Goal: Understand process/instructions: Learn how to perform a task or action

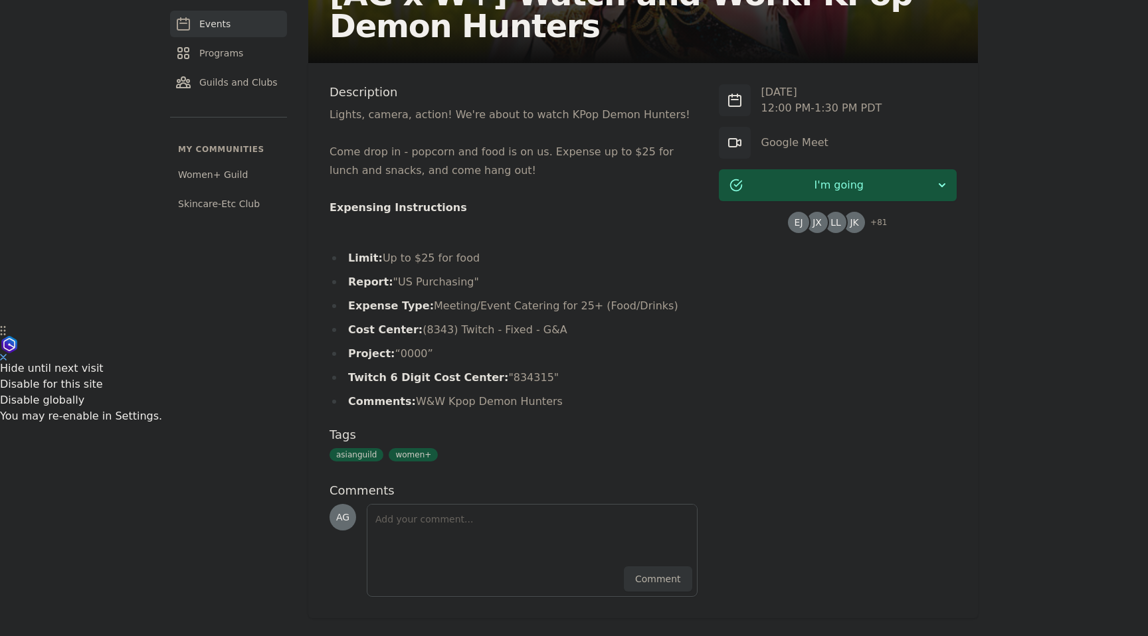
scroll to position [319, 0]
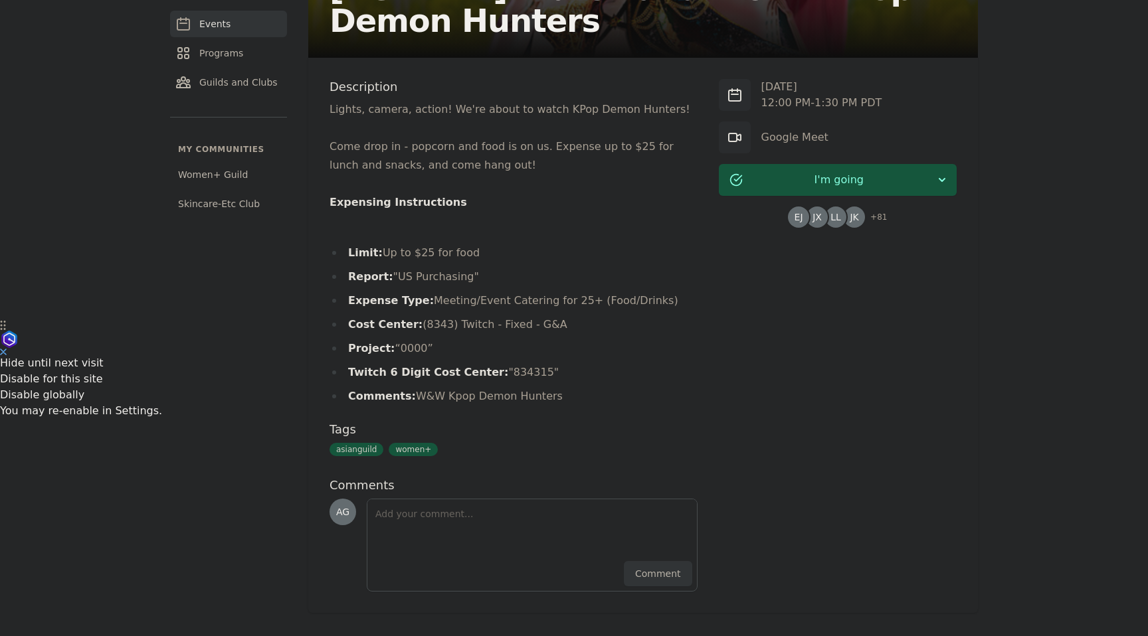
scroll to position [319, 0]
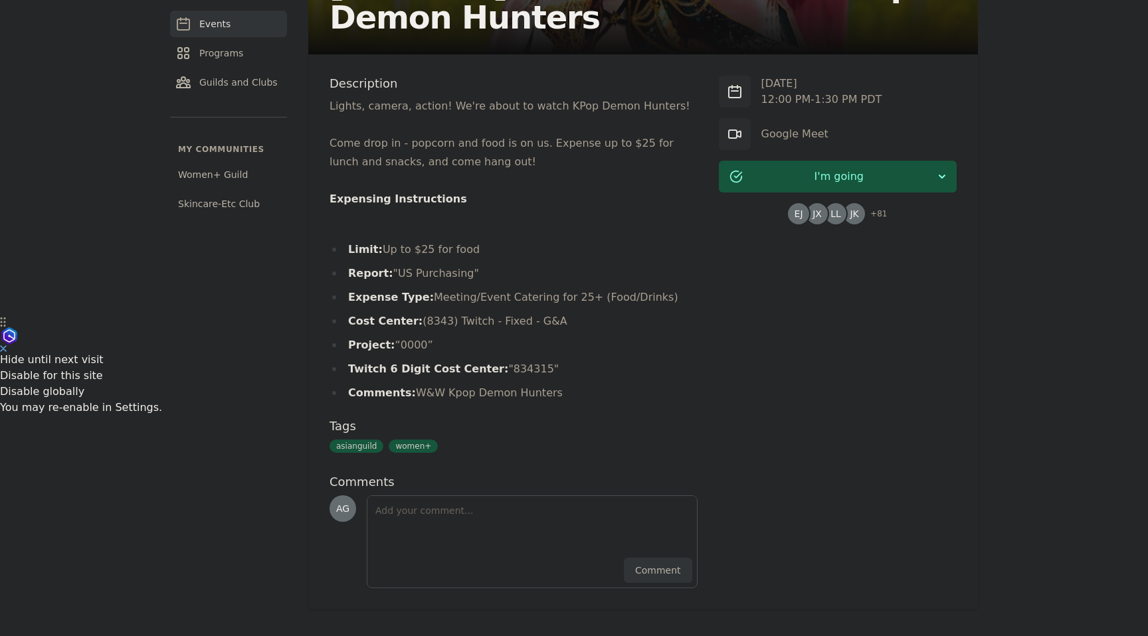
click at [540, 389] on li "Comments: W&W Kpop Demon Hunters" at bounding box center [513, 393] width 368 height 19
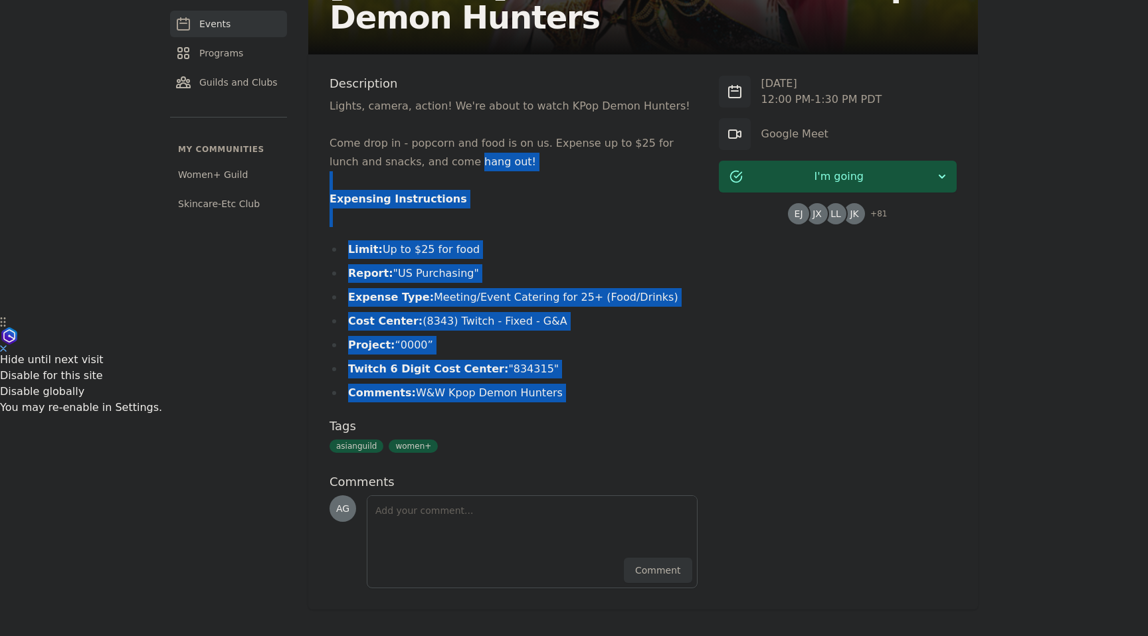
drag, startPoint x: 540, startPoint y: 389, endPoint x: 428, endPoint y: 150, distance: 263.2
click at [428, 161] on div "Lights, camera, action! We're about to watch KPop Demon Hunters! Come drop in -…" at bounding box center [513, 250] width 368 height 306
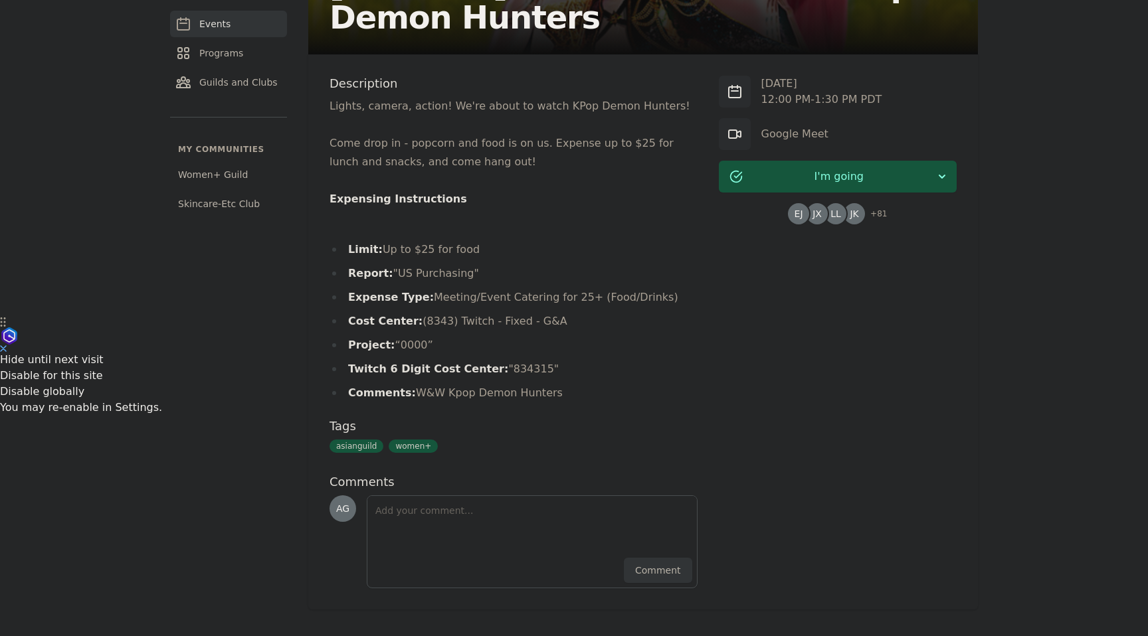
click at [428, 150] on p "Come drop in - popcorn and food is on us. Expense up to $25 for lunch and snack…" at bounding box center [513, 152] width 368 height 37
click at [396, 274] on li "Report: "US Purchasing"" at bounding box center [513, 273] width 368 height 19
drag, startPoint x: 396, startPoint y: 274, endPoint x: 439, endPoint y: 274, distance: 43.2
click at [440, 274] on li "Report: "US Purchasing"" at bounding box center [513, 273] width 368 height 19
copy li "US Purchasing"
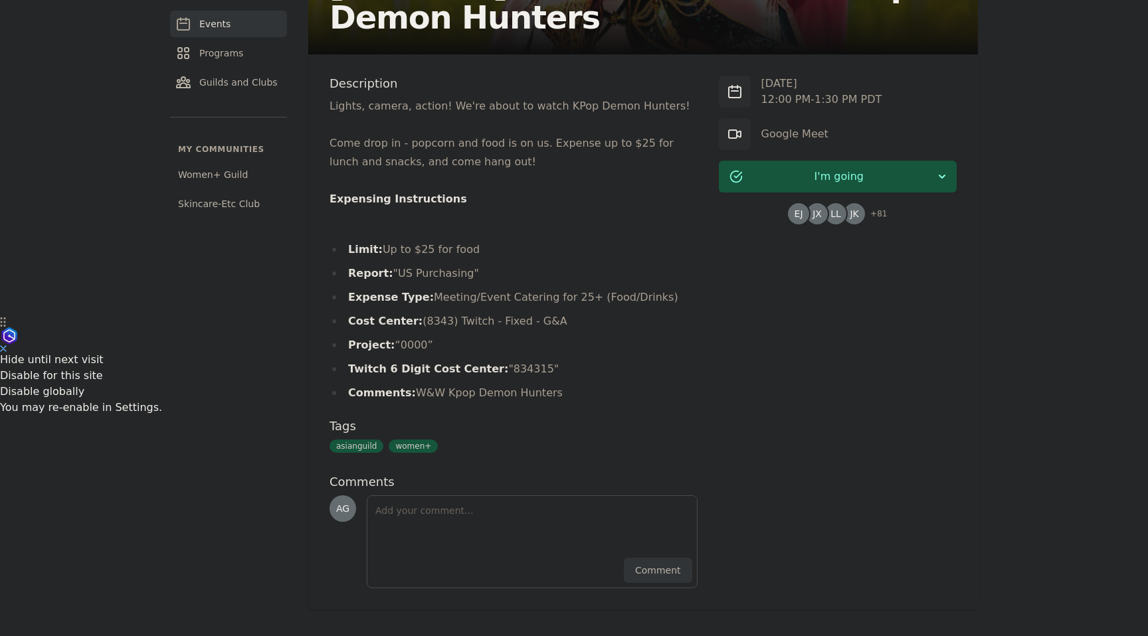
click at [393, 250] on li "Limit: Up to $25 for food" at bounding box center [513, 249] width 368 height 19
click at [442, 302] on li "Expense Type: Meeting/Event Catering for 25+ (Food/Drinks)" at bounding box center [513, 297] width 368 height 19
drag, startPoint x: 442, startPoint y: 302, endPoint x: 543, endPoint y: 301, distance: 100.3
click at [543, 301] on li "Expense Type: Meeting/Event Catering for 25+ (Food/Drinks)" at bounding box center [513, 297] width 368 height 19
click at [509, 371] on li "Twitch 6 Digit Cost Center: "834315"" at bounding box center [513, 369] width 368 height 19
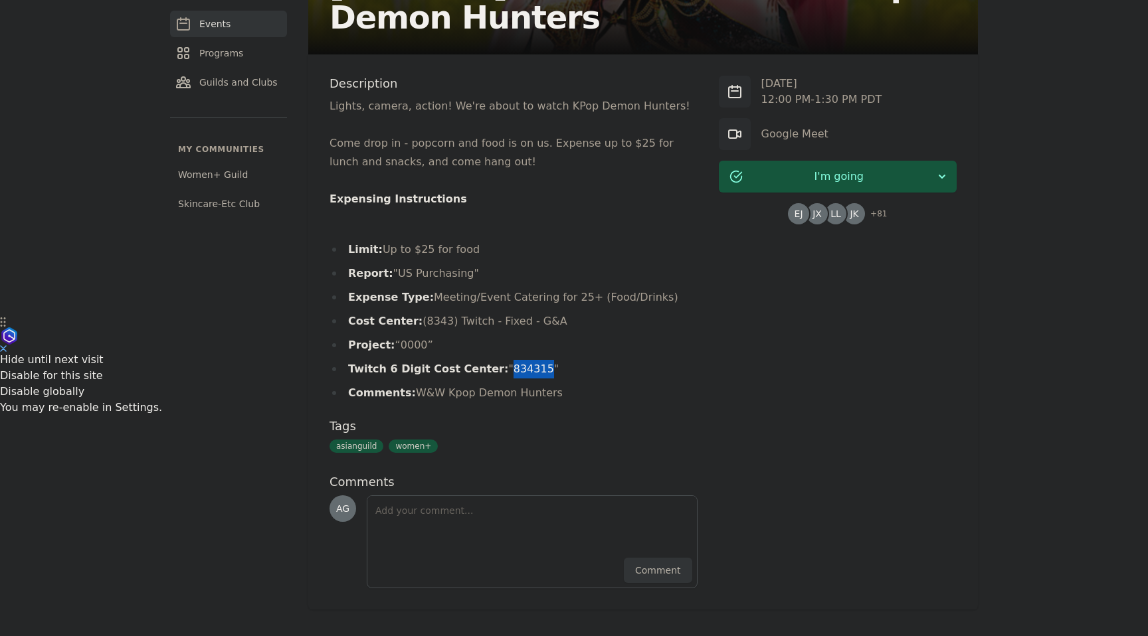
click at [509, 371] on li "Twitch 6 Digit Cost Center: "834315"" at bounding box center [513, 369] width 368 height 19
copy li "834315"
click at [434, 301] on li "Expense Type: Meeting/Event Catering for 25+ (Food/Drinks)" at bounding box center [513, 297] width 368 height 19
drag, startPoint x: 434, startPoint y: 301, endPoint x: 631, endPoint y: 294, distance: 197.4
click at [631, 294] on li "Expense Type: Meeting/Event Catering for 25+ (Food/Drinks)" at bounding box center [513, 297] width 368 height 19
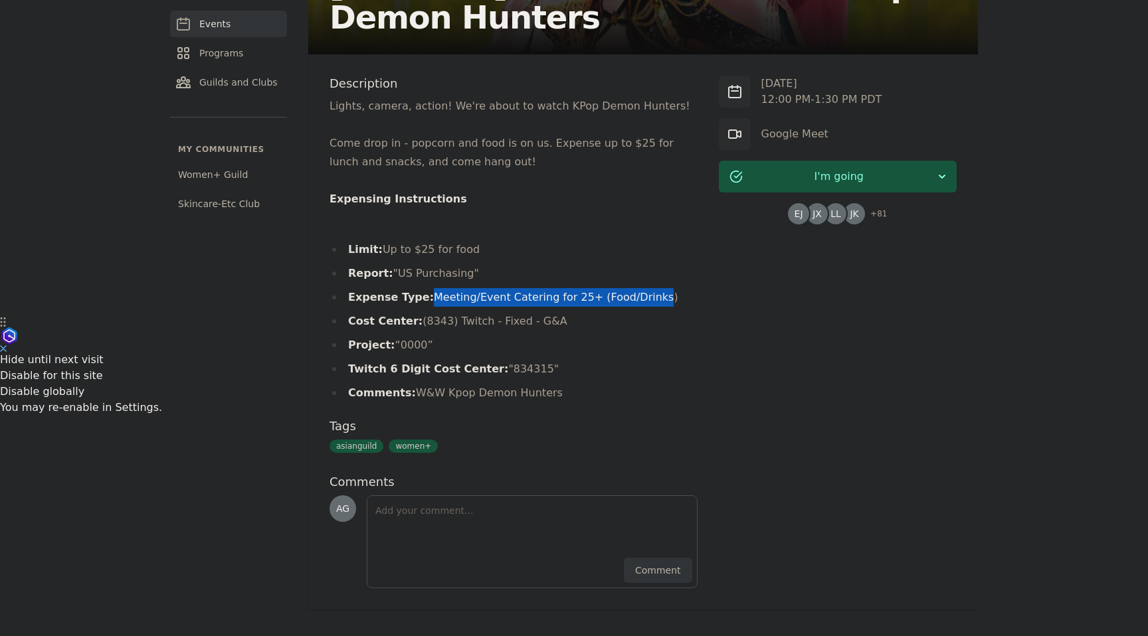
copy li "Meeting/Event Catering for 25+ (Food/Drinks"
click at [647, 308] on ul "Limit: Up to $25 for food Report: "US Purchasing" Expense Type: Meeting/Event C…" at bounding box center [513, 321] width 368 height 162
drag, startPoint x: 651, startPoint y: 302, endPoint x: 424, endPoint y: 299, distance: 226.5
click at [424, 299] on li "Expense Type: Meeting/Event Catering for 25+ (Food/Drinks)" at bounding box center [513, 297] width 368 height 19
copy li "Meeting/Event Catering for 25+ (Food/Drinks)"
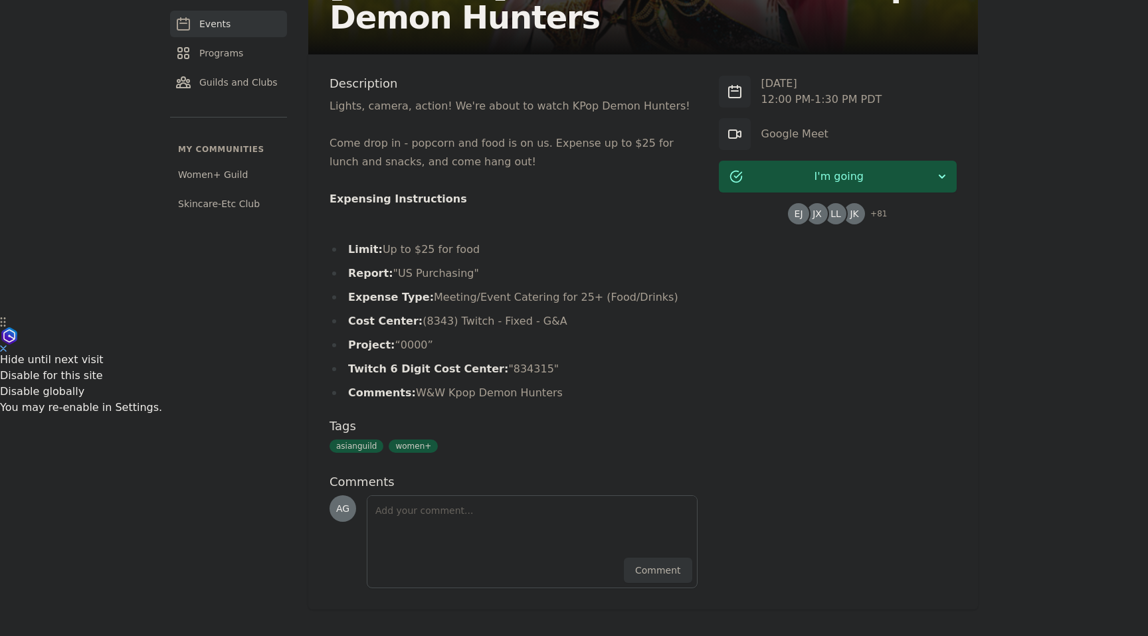
click at [375, 290] on li "Expense Type: Meeting/Event Catering for 25+ (Food/Drinks)" at bounding box center [513, 297] width 368 height 19
drag, startPoint x: 375, startPoint y: 290, endPoint x: 414, endPoint y: 290, distance: 38.5
click at [414, 290] on li "Expense Type: Meeting/Event Catering for 25+ (Food/Drinks)" at bounding box center [513, 297] width 368 height 19
click at [384, 246] on li "Limit: Up to $25 for food" at bounding box center [513, 249] width 368 height 19
drag, startPoint x: 384, startPoint y: 246, endPoint x: 436, endPoint y: 246, distance: 51.8
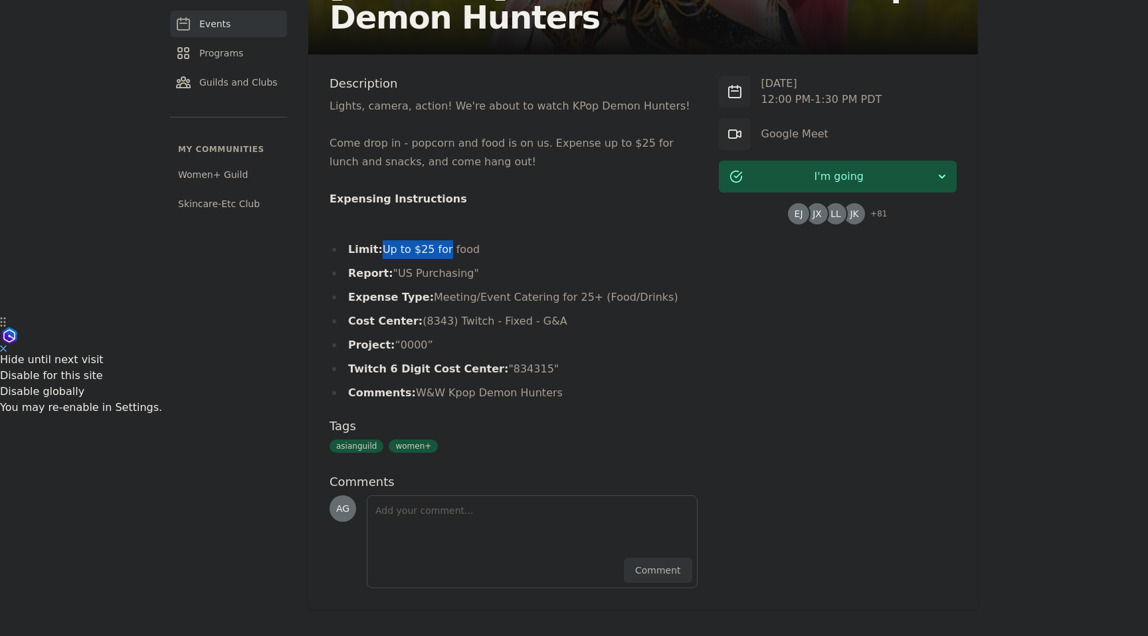
click at [436, 246] on li "Limit: Up to $25 for food" at bounding box center [513, 249] width 368 height 19
click at [411, 401] on li "Comments: W&W Kpop Demon Hunters" at bounding box center [513, 393] width 368 height 19
click at [419, 392] on li "Comments: W&W Kpop Demon Hunters" at bounding box center [513, 393] width 368 height 19
drag, startPoint x: 419, startPoint y: 392, endPoint x: 514, endPoint y: 392, distance: 95.0
click at [514, 392] on li "Comments: W&W Kpop Demon Hunters" at bounding box center [513, 393] width 368 height 19
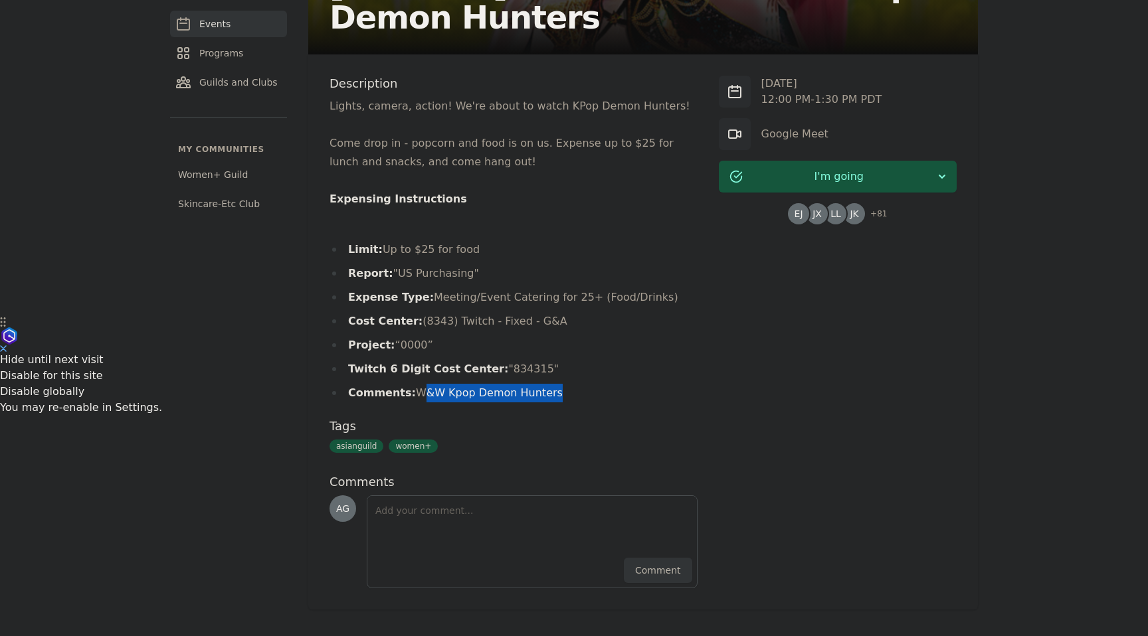
click at [514, 392] on li "Comments: W&W Kpop Demon Hunters" at bounding box center [513, 393] width 368 height 19
drag, startPoint x: 514, startPoint y: 392, endPoint x: 412, endPoint y: 395, distance: 102.3
click at [412, 395] on li "Comments: W&W Kpop Demon Hunters" at bounding box center [513, 393] width 368 height 19
click at [513, 370] on li "Twitch 6 Digit Cost Center: "834315"" at bounding box center [513, 369] width 368 height 19
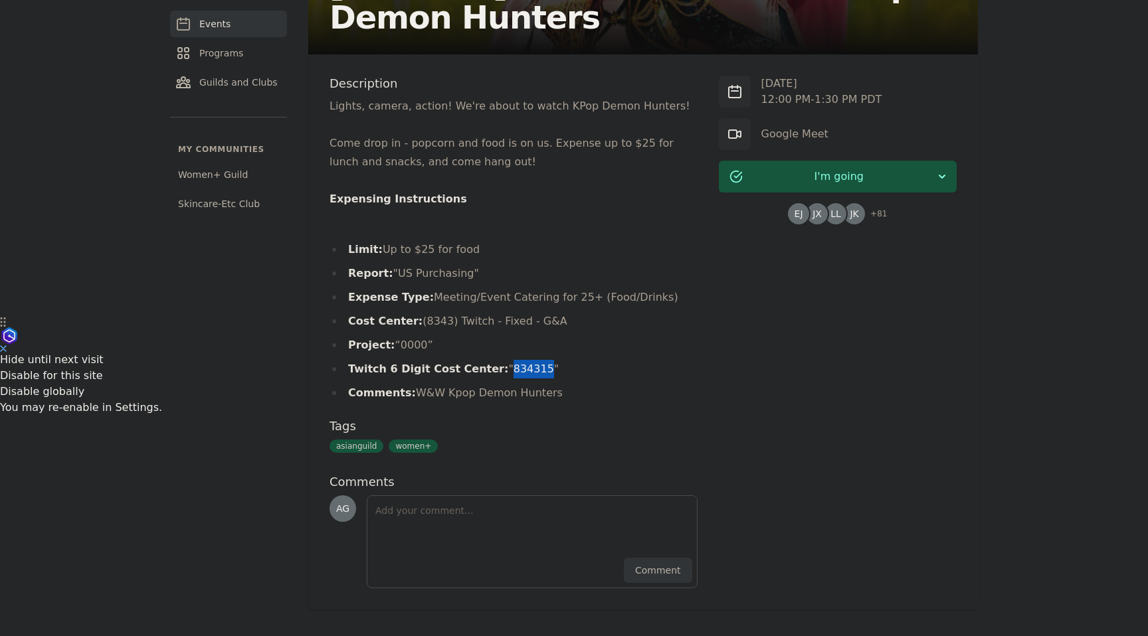
copy li "834315"
click at [414, 392] on li "Comments: W&W Kpop Demon Hunters" at bounding box center [513, 393] width 368 height 19
drag, startPoint x: 414, startPoint y: 392, endPoint x: 529, endPoint y: 392, distance: 114.9
click at [529, 392] on li "Comments: W&W Kpop Demon Hunters" at bounding box center [513, 393] width 368 height 19
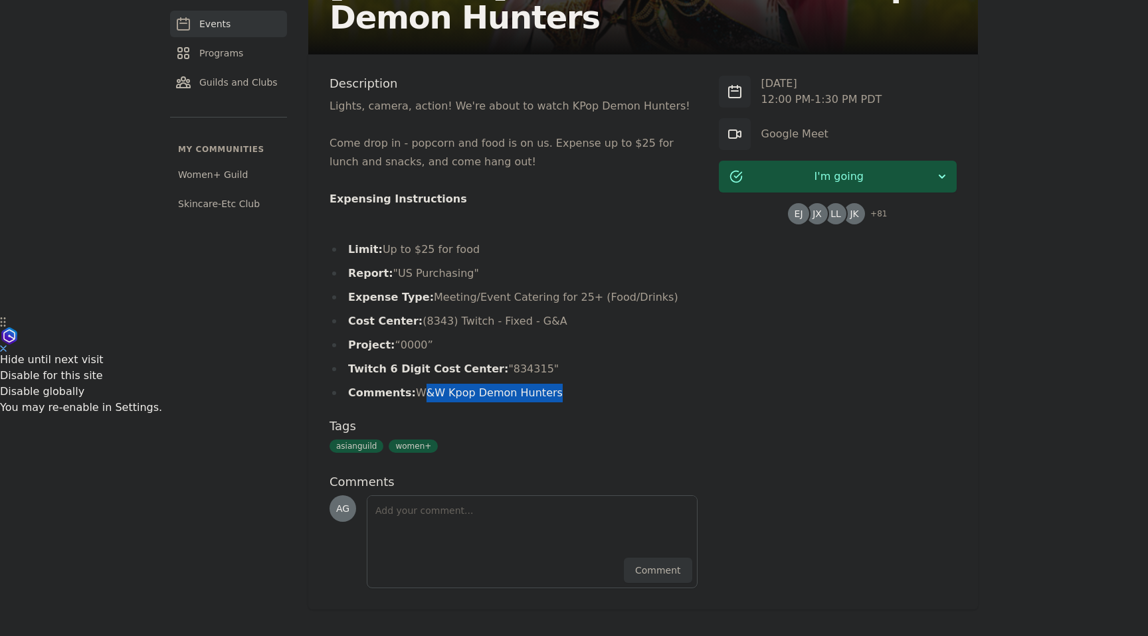
drag, startPoint x: 529, startPoint y: 392, endPoint x: 415, endPoint y: 393, distance: 114.2
click at [415, 393] on li "Comments: W&W Kpop Demon Hunters" at bounding box center [513, 393] width 368 height 19
click at [553, 397] on li "Comments: W&W Kpop Demon Hunters" at bounding box center [513, 393] width 368 height 19
click at [525, 394] on li "Comments: W&W Kpop Demon Hunters" at bounding box center [513, 393] width 368 height 19
drag, startPoint x: 525, startPoint y: 394, endPoint x: 412, endPoint y: 396, distance: 112.9
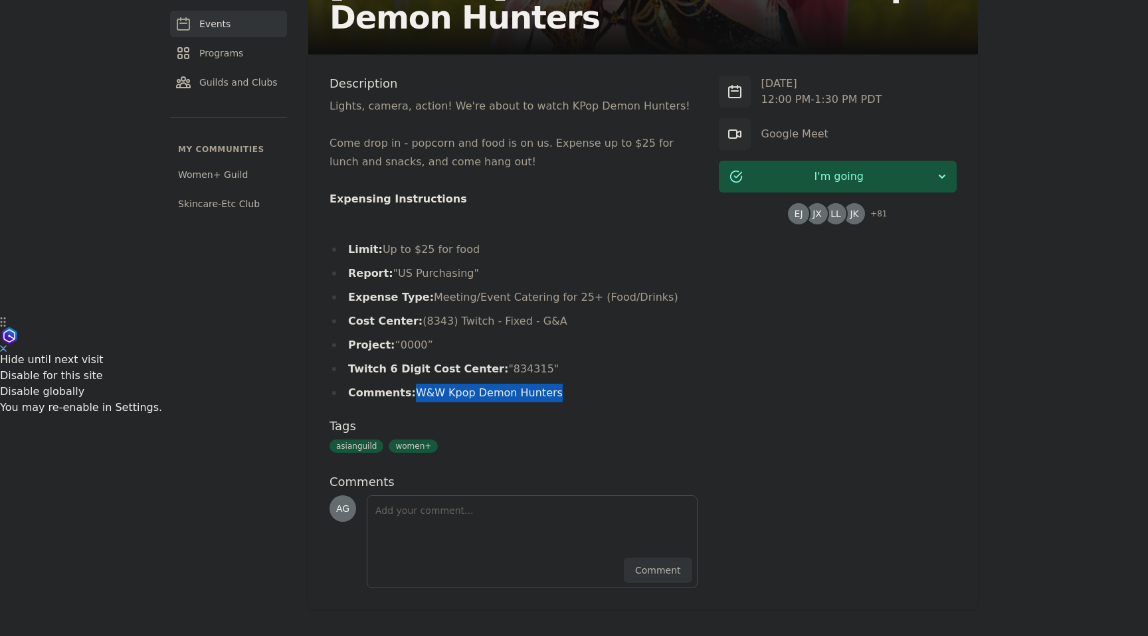
click at [412, 396] on li "Comments: W&W Kpop Demon Hunters" at bounding box center [513, 393] width 368 height 19
copy li "W&W Kpop Demon Hunters"
